Goal: Information Seeking & Learning: Check status

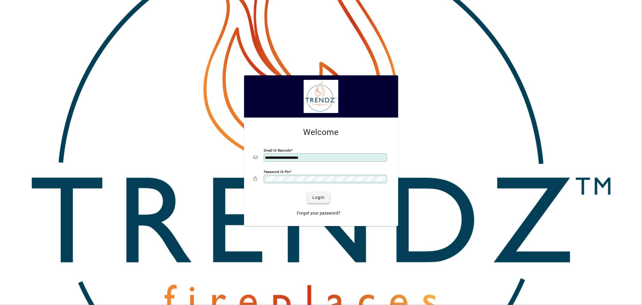
click at [321, 199] on span "Login" at bounding box center [318, 197] width 12 height 6
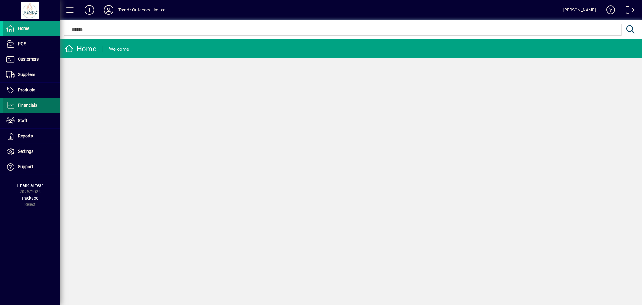
click at [44, 106] on span at bounding box center [31, 105] width 57 height 14
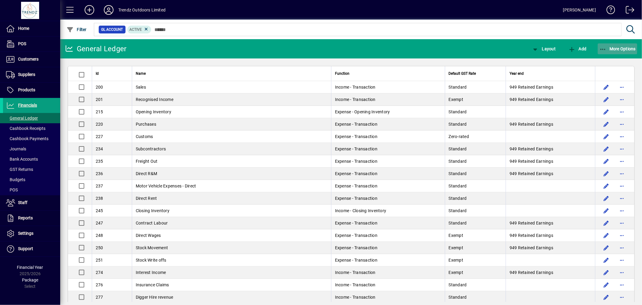
click at [604, 49] on icon "button" at bounding box center [603, 49] width 8 height 6
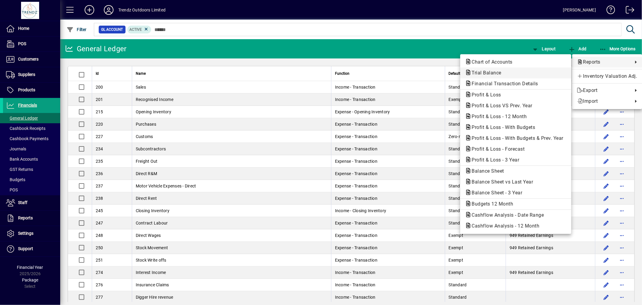
click at [499, 75] on span "Trial Balance" at bounding box center [484, 73] width 39 height 6
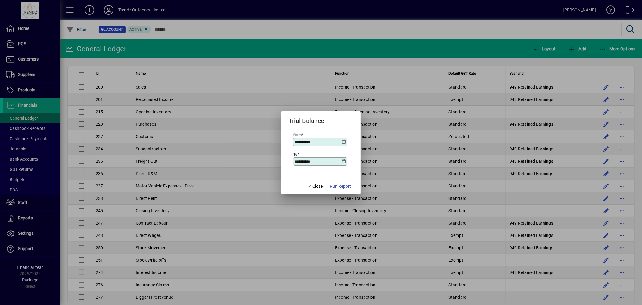
click at [341, 143] on icon at bounding box center [343, 141] width 5 height 5
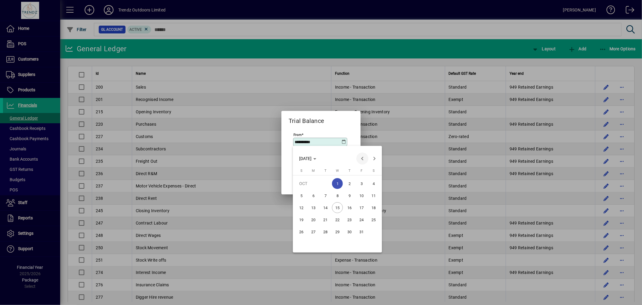
click at [363, 157] on span "Previous month" at bounding box center [362, 158] width 12 height 12
click at [315, 195] on span "1" at bounding box center [313, 195] width 11 height 11
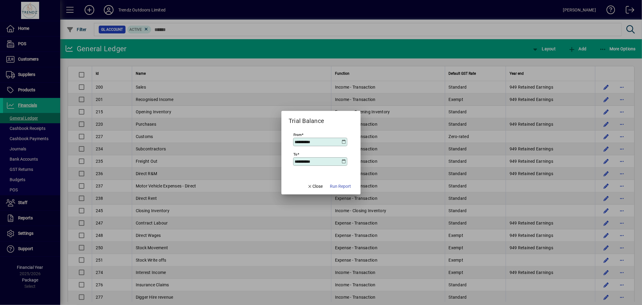
type input "**********"
click at [340, 162] on input "**********" at bounding box center [318, 161] width 47 height 5
click at [345, 162] on icon at bounding box center [343, 161] width 5 height 5
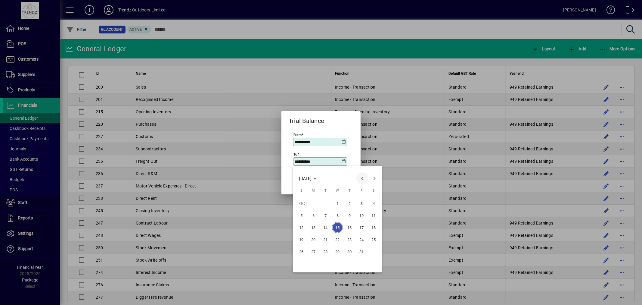
click at [361, 175] on span "Previous month" at bounding box center [362, 178] width 12 height 12
click at [327, 262] on span "30" at bounding box center [325, 263] width 11 height 11
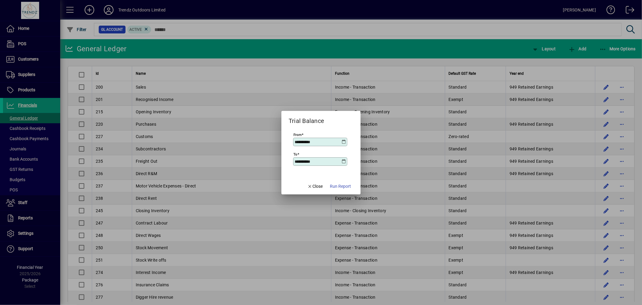
type input "**********"
click at [345, 184] on span "Run Report" at bounding box center [340, 186] width 21 height 6
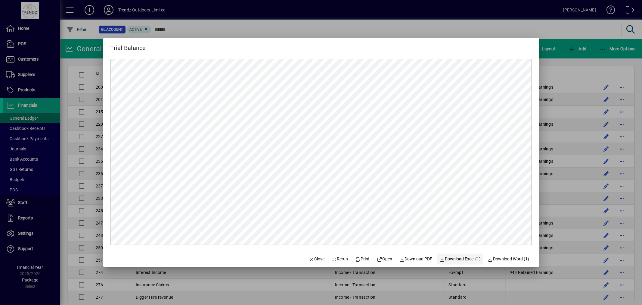
click at [471, 259] on span "Download Excel (1)" at bounding box center [460, 258] width 41 height 6
click at [314, 259] on span "Close" at bounding box center [317, 258] width 16 height 6
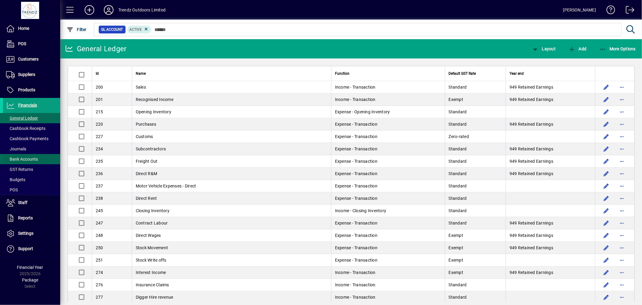
click at [28, 156] on span "Bank Accounts" at bounding box center [20, 159] width 35 height 6
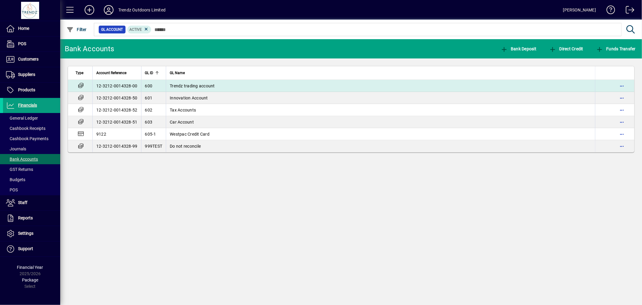
click at [188, 87] on span "Trendz trading account" at bounding box center [192, 85] width 45 height 5
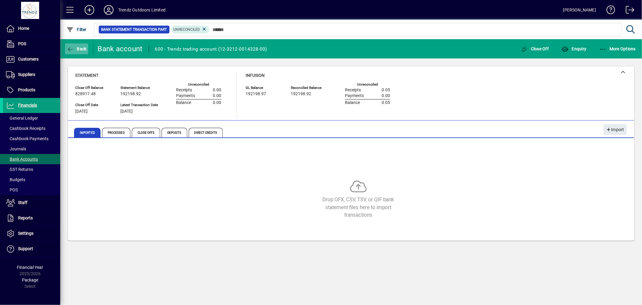
click at [82, 48] on span "Back" at bounding box center [77, 48] width 20 height 5
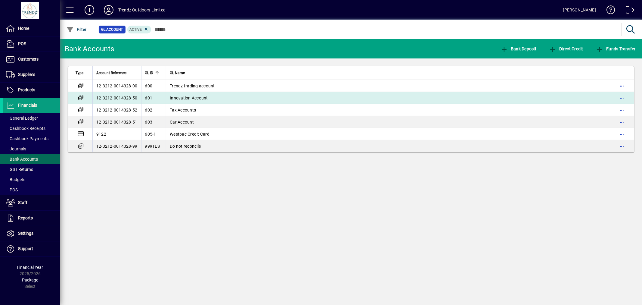
click at [184, 97] on span "Innovation Account" at bounding box center [189, 97] width 38 height 5
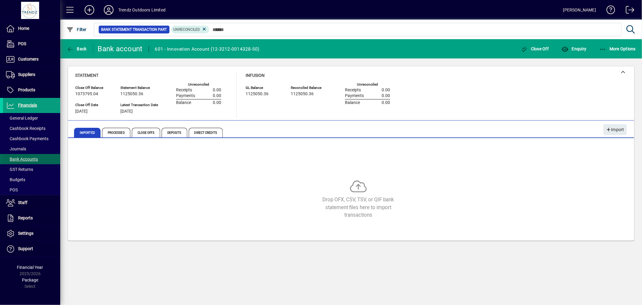
click at [27, 159] on span "Bank Accounts" at bounding box center [22, 158] width 32 height 5
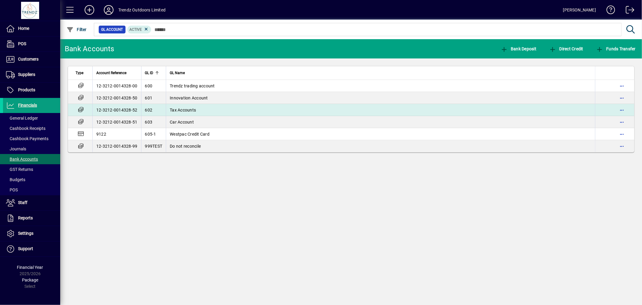
click at [183, 108] on span "Tax Accounts" at bounding box center [183, 109] width 26 height 5
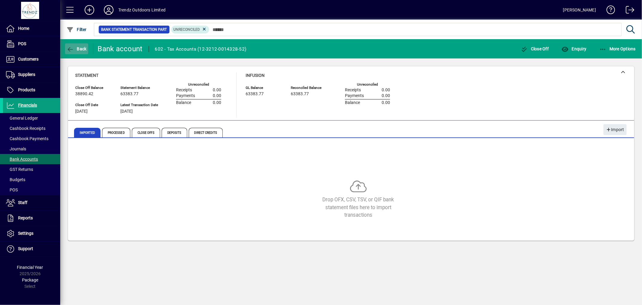
click at [80, 49] on span "Back" at bounding box center [77, 48] width 20 height 5
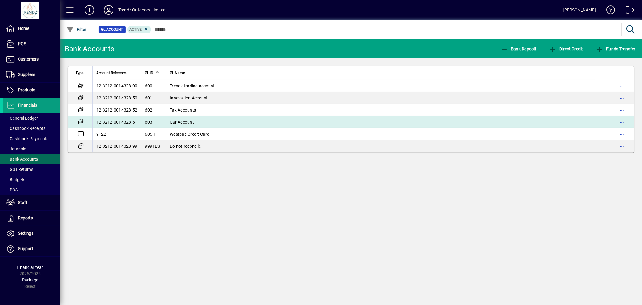
click at [183, 120] on span "Car Account" at bounding box center [182, 121] width 24 height 5
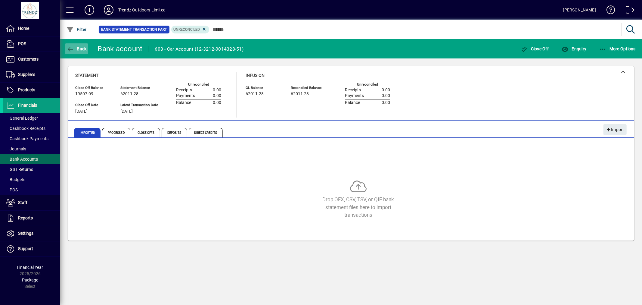
click at [80, 47] on span "Back" at bounding box center [77, 48] width 20 height 5
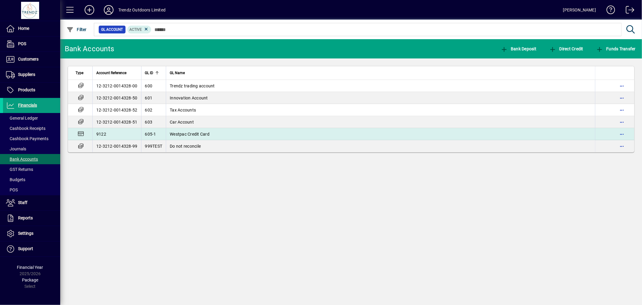
click at [193, 132] on span "Westpac Credit Card" at bounding box center [190, 134] width 40 height 5
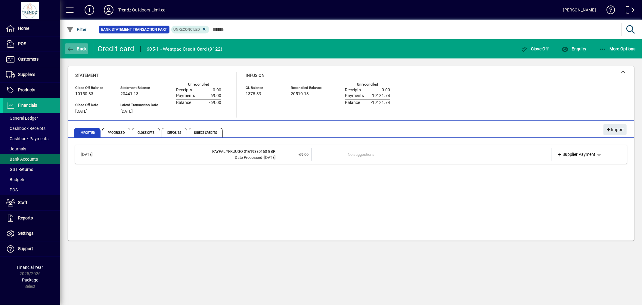
click at [74, 48] on span "Back" at bounding box center [77, 48] width 20 height 5
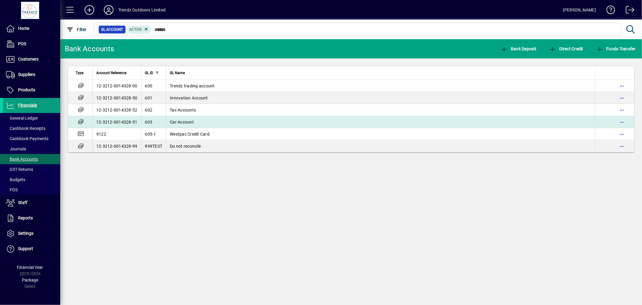
click at [190, 121] on span "Car Account" at bounding box center [182, 121] width 24 height 5
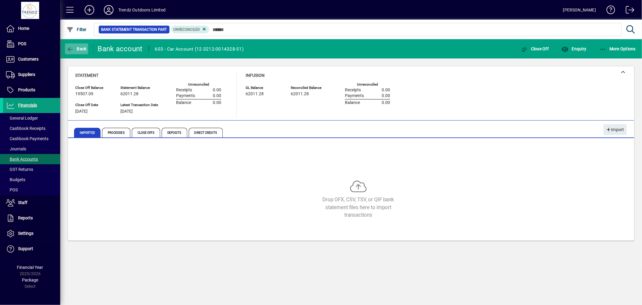
click at [76, 49] on span "Back" at bounding box center [77, 48] width 20 height 5
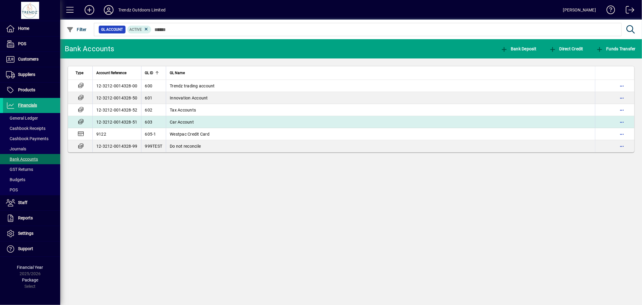
click at [187, 117] on td "Car Account" at bounding box center [380, 122] width 429 height 12
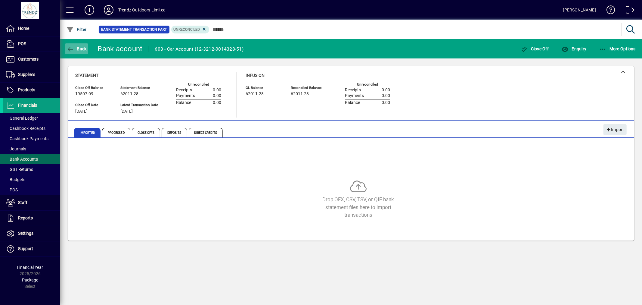
click at [85, 51] on span "button" at bounding box center [76, 49] width 23 height 14
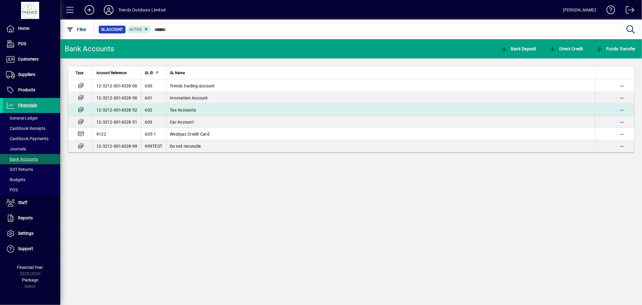
click at [178, 110] on span "Tax Accounts" at bounding box center [183, 109] width 26 height 5
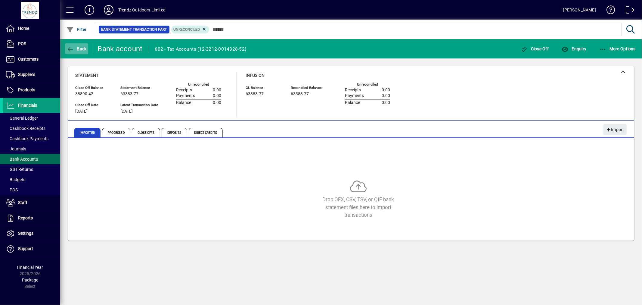
click at [82, 51] on span "button" at bounding box center [76, 49] width 23 height 14
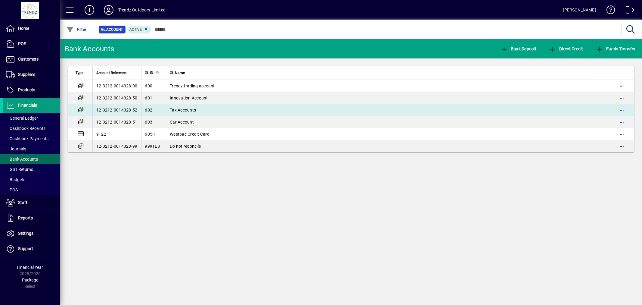
click at [176, 106] on td "Tax Accounts" at bounding box center [380, 110] width 429 height 12
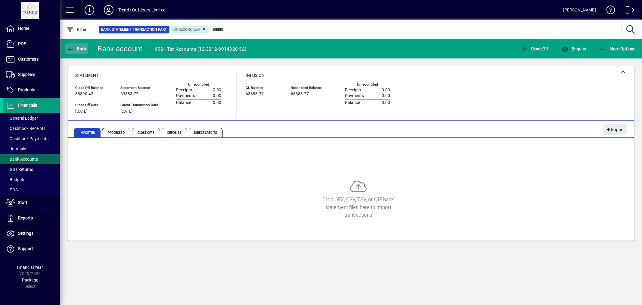
click at [77, 51] on span "button" at bounding box center [76, 49] width 23 height 14
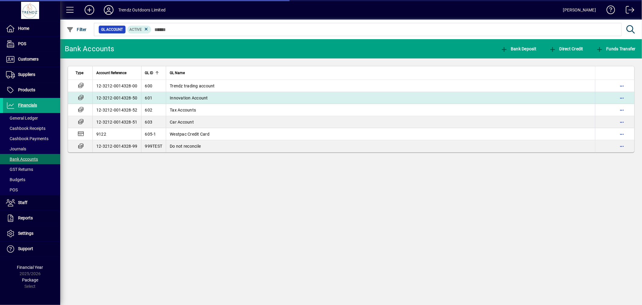
click at [190, 95] on span "Innovation Account" at bounding box center [189, 97] width 38 height 5
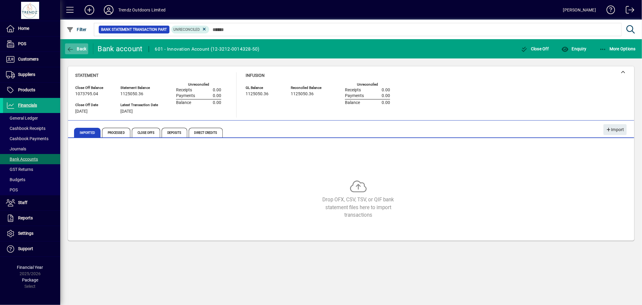
click at [74, 50] on span "Back" at bounding box center [77, 48] width 20 height 5
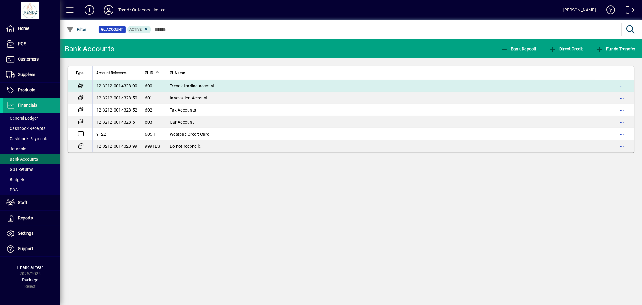
click at [186, 80] on td "Trendz trading account" at bounding box center [380, 86] width 429 height 12
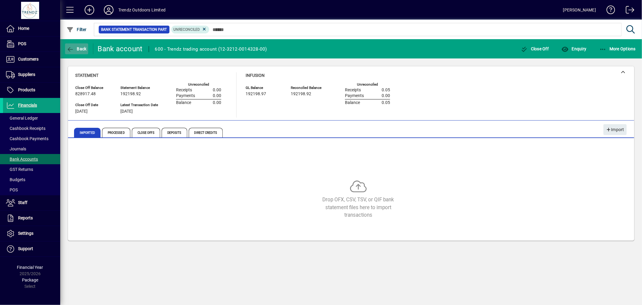
click at [77, 50] on span "Back" at bounding box center [77, 48] width 20 height 5
